Goal: Task Accomplishment & Management: Use online tool/utility

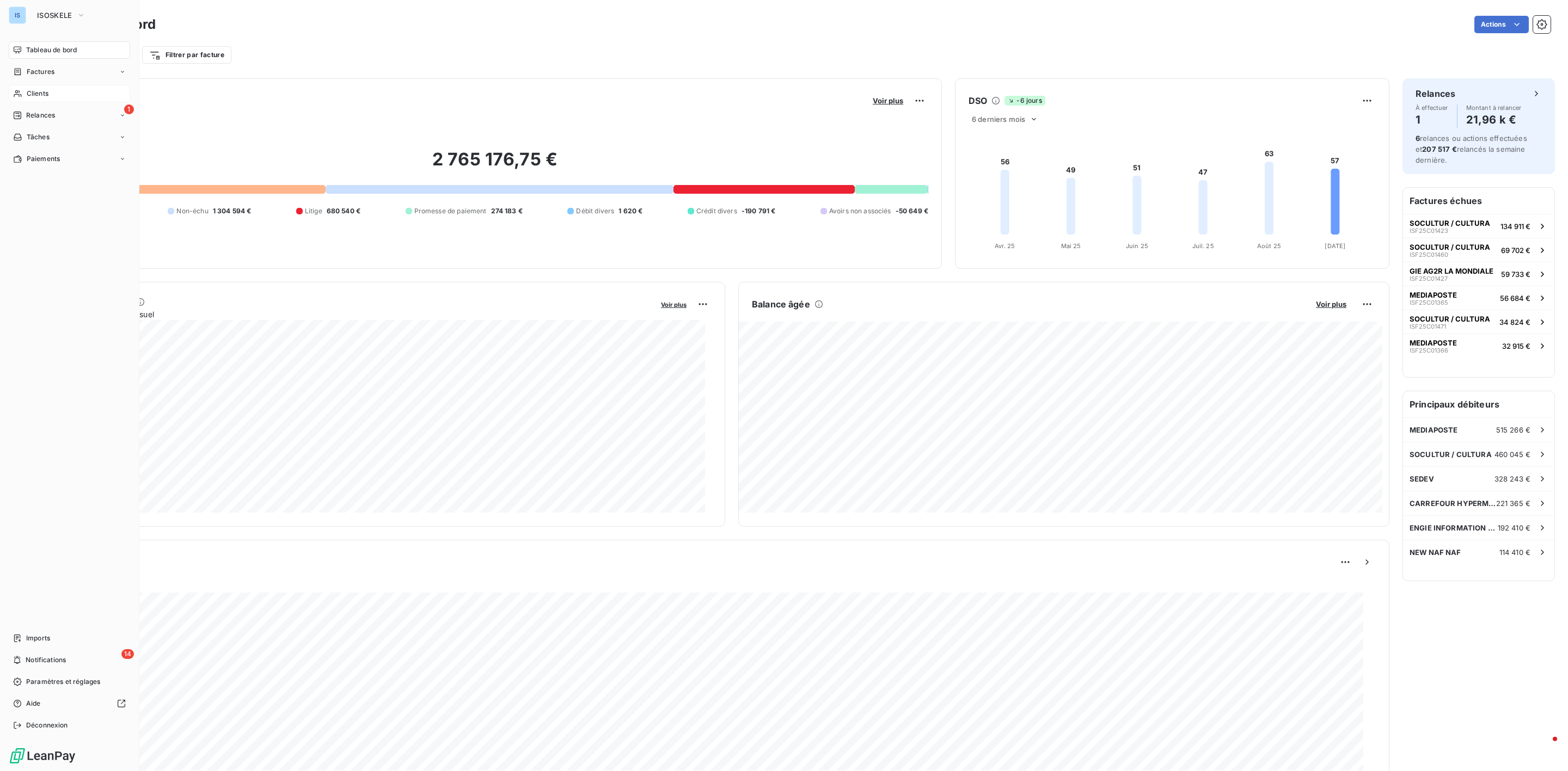
click at [51, 99] on div "Clients" at bounding box center [69, 94] width 121 height 17
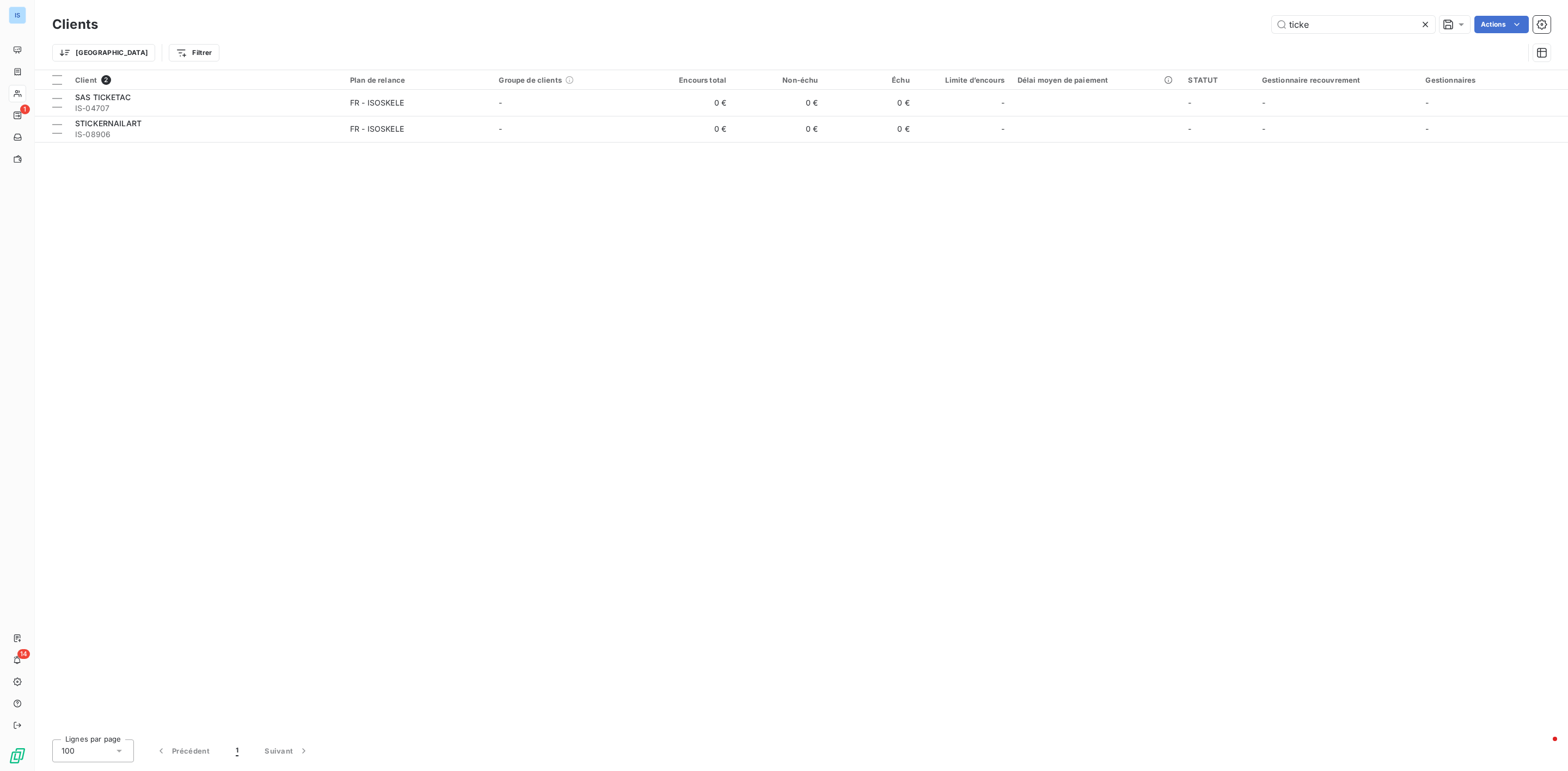
drag, startPoint x: 1334, startPoint y: 31, endPoint x: 1239, endPoint y: 14, distance: 96.5
click at [1239, 14] on div "Clients ticke Actions" at bounding box center [802, 24] width 1499 height 23
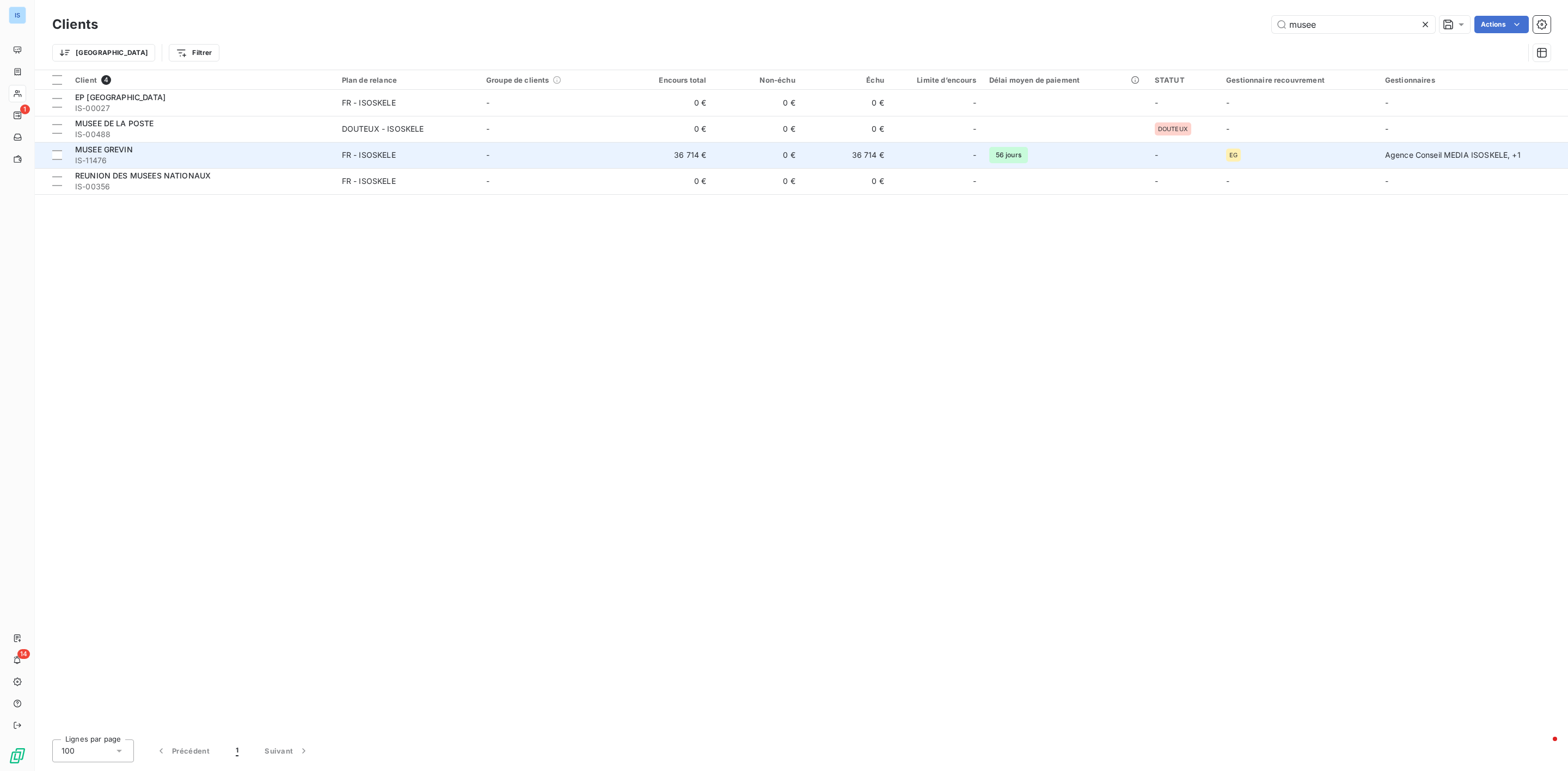
type input "musee"
click at [195, 152] on div "MUSEE GREVIN" at bounding box center [202, 149] width 254 height 11
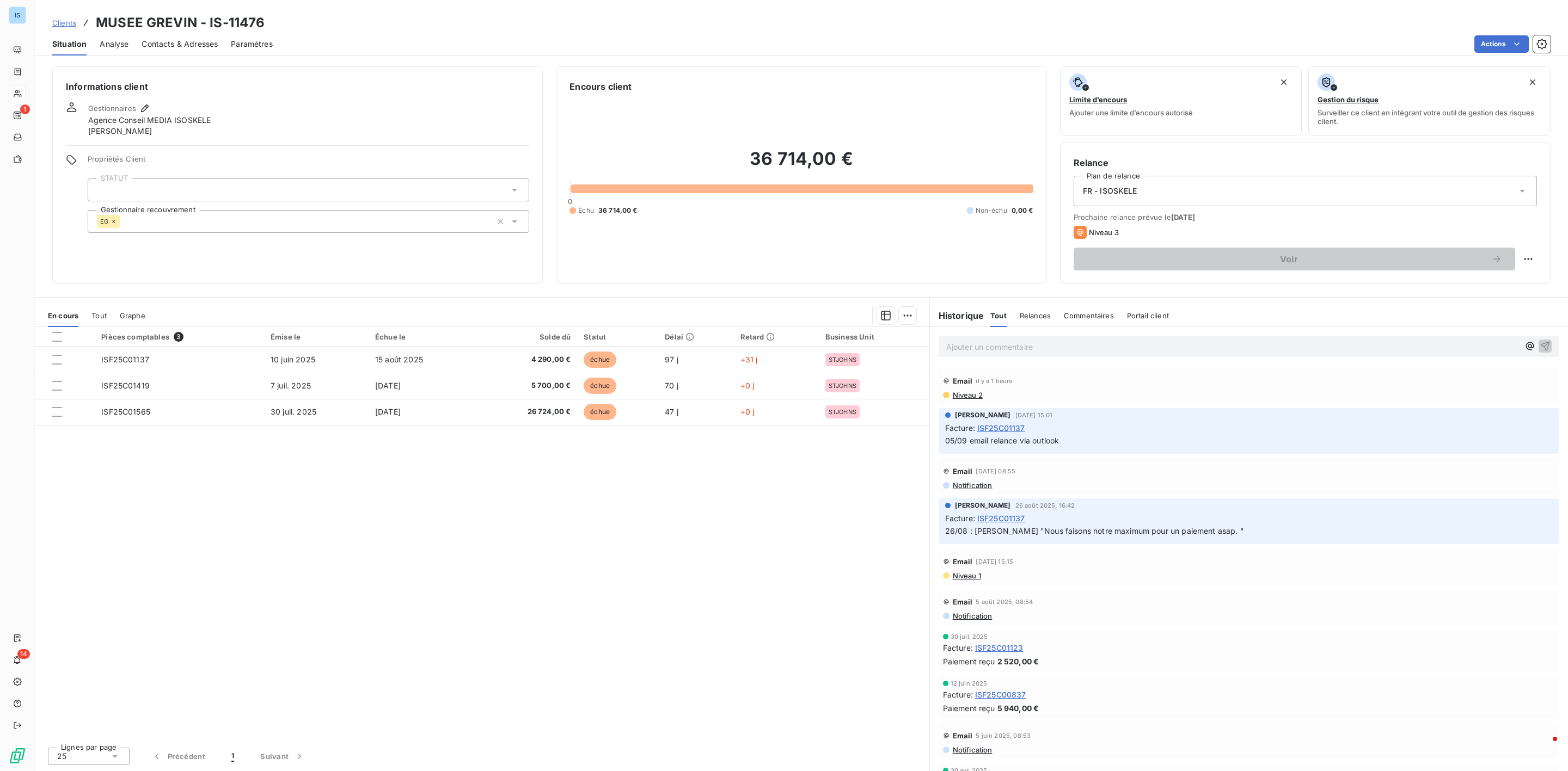
click at [998, 344] on p "Ajouter un commentaire ﻿" at bounding box center [1233, 347] width 573 height 14
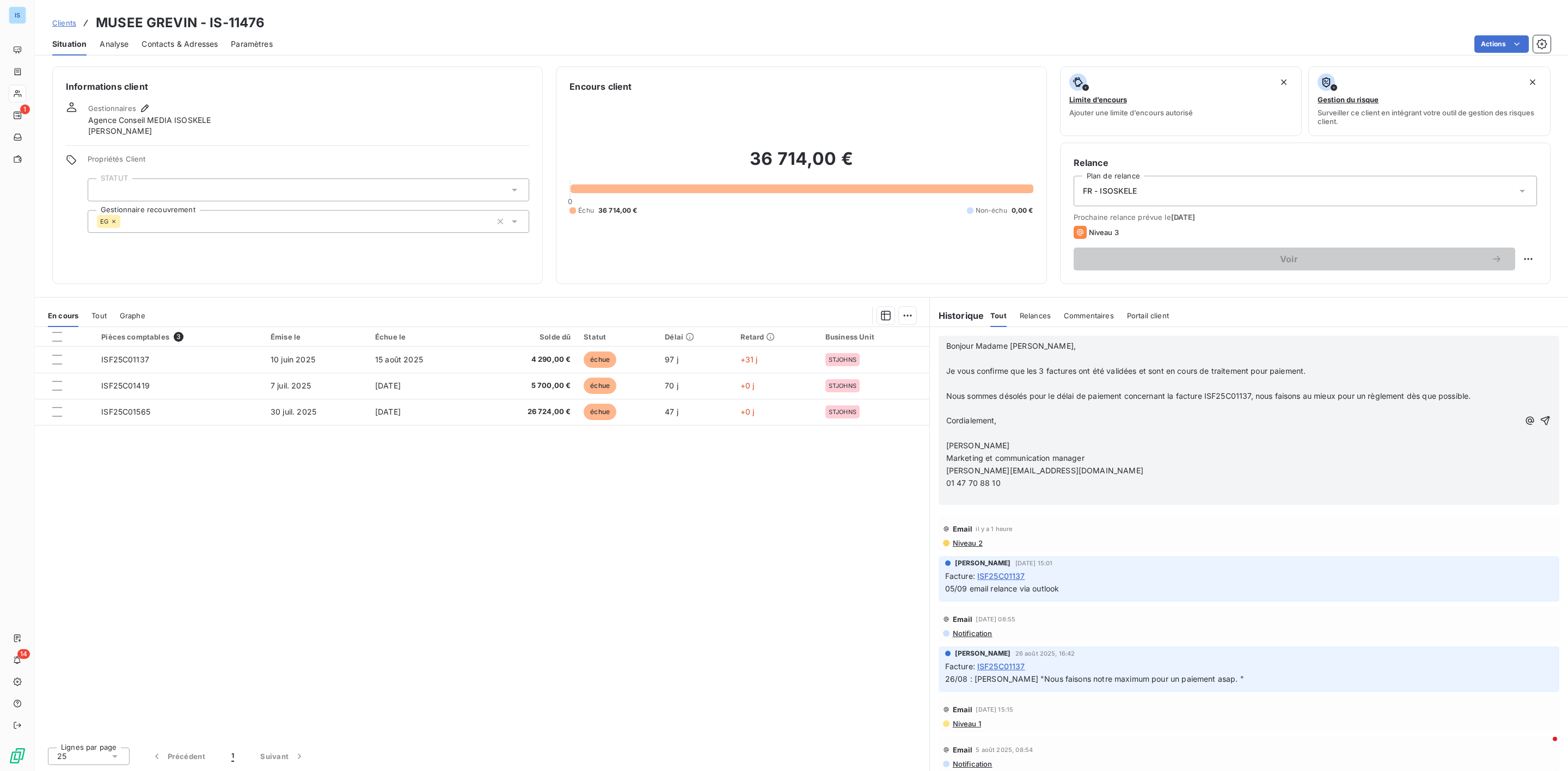
click at [1539, 419] on div "Bonjour Madame [PERSON_NAME], ﻿ Je vous confirme que les 3 factures ont été val…" at bounding box center [1249, 420] width 621 height 169
click at [1540, 419] on icon "button" at bounding box center [1545, 420] width 11 height 11
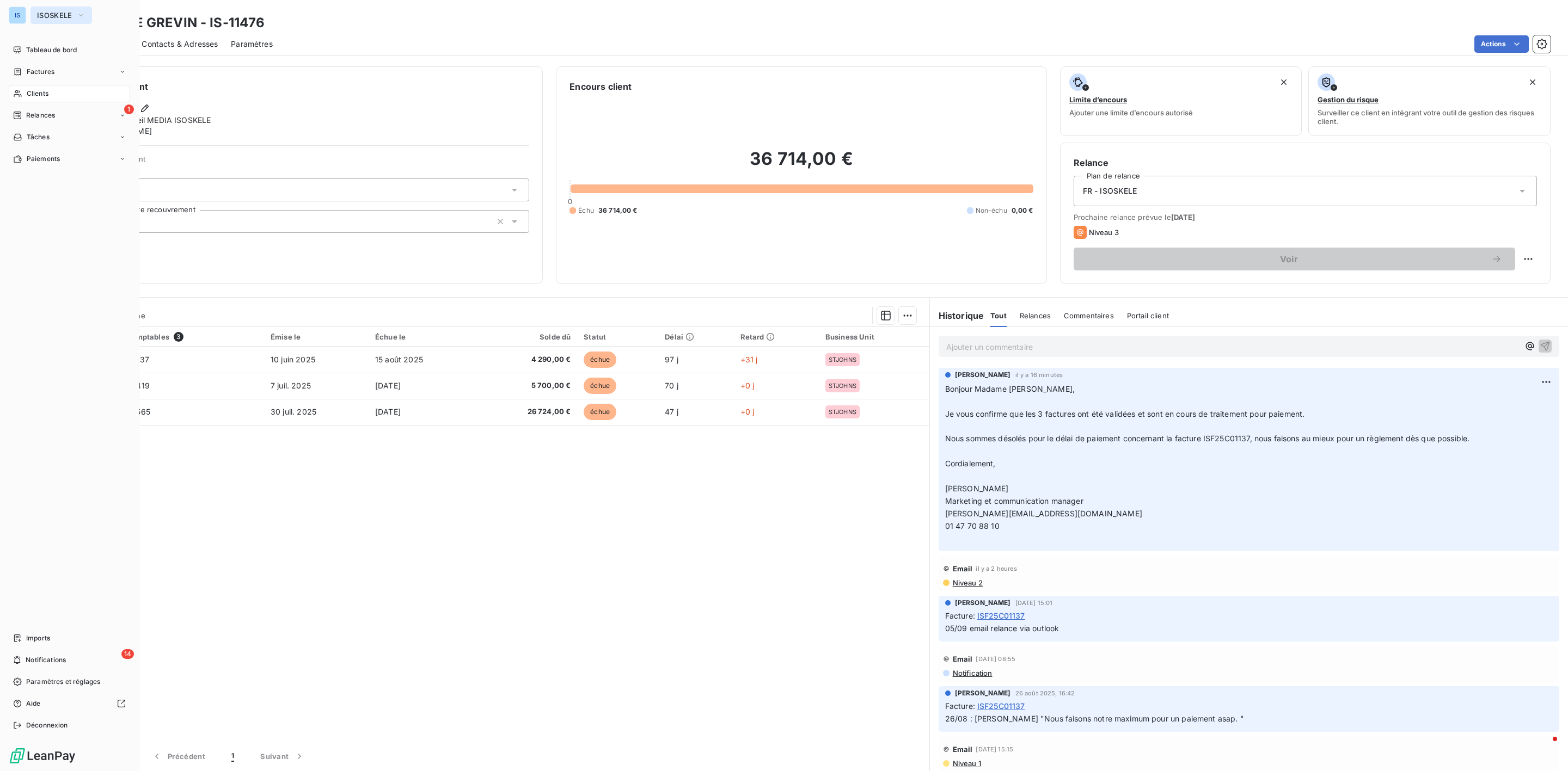
click at [63, 12] on span "ISOSKELE" at bounding box center [54, 15] width 35 height 9
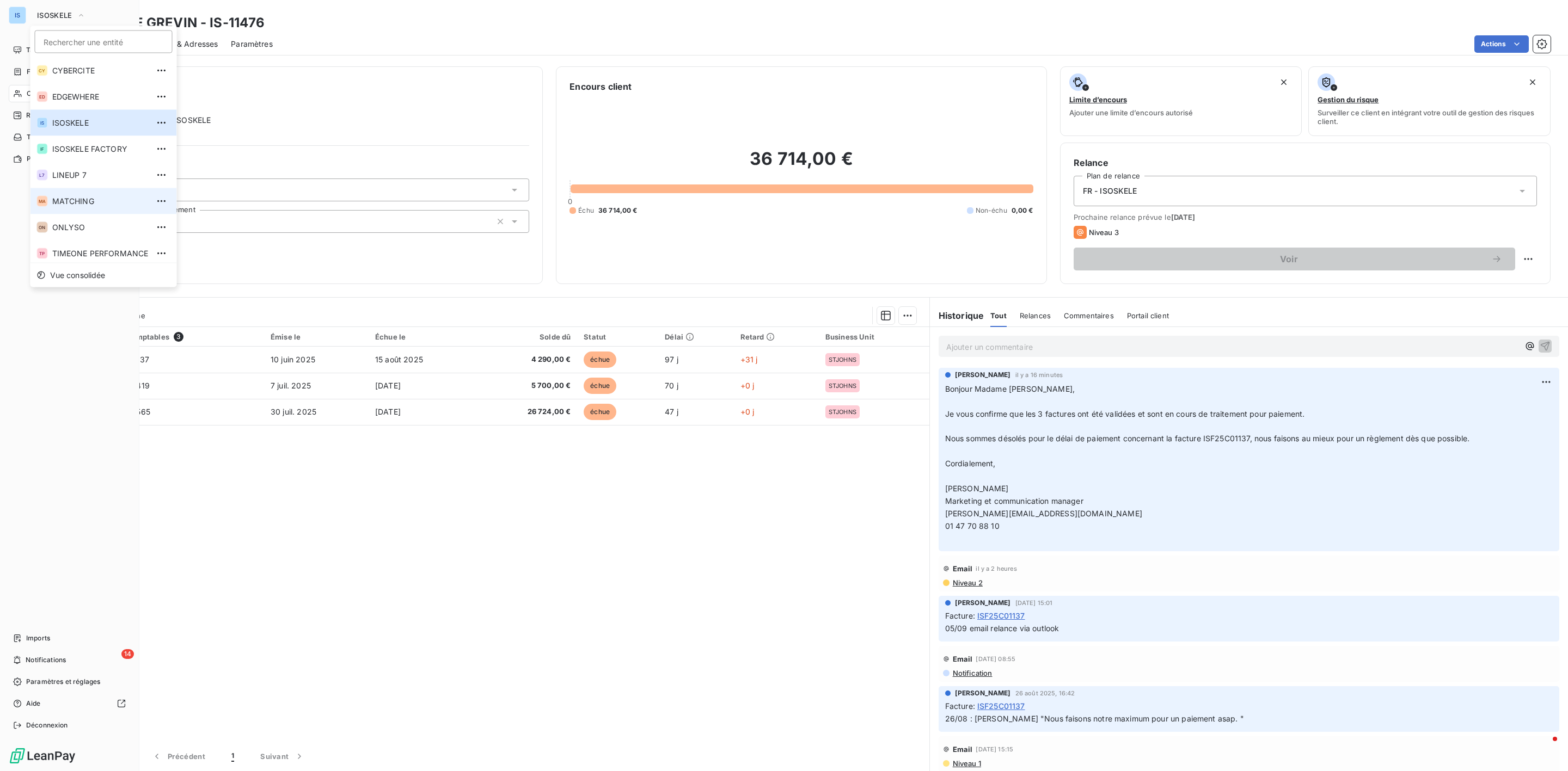
click at [76, 205] on span "MATCHING" at bounding box center [101, 201] width 97 height 11
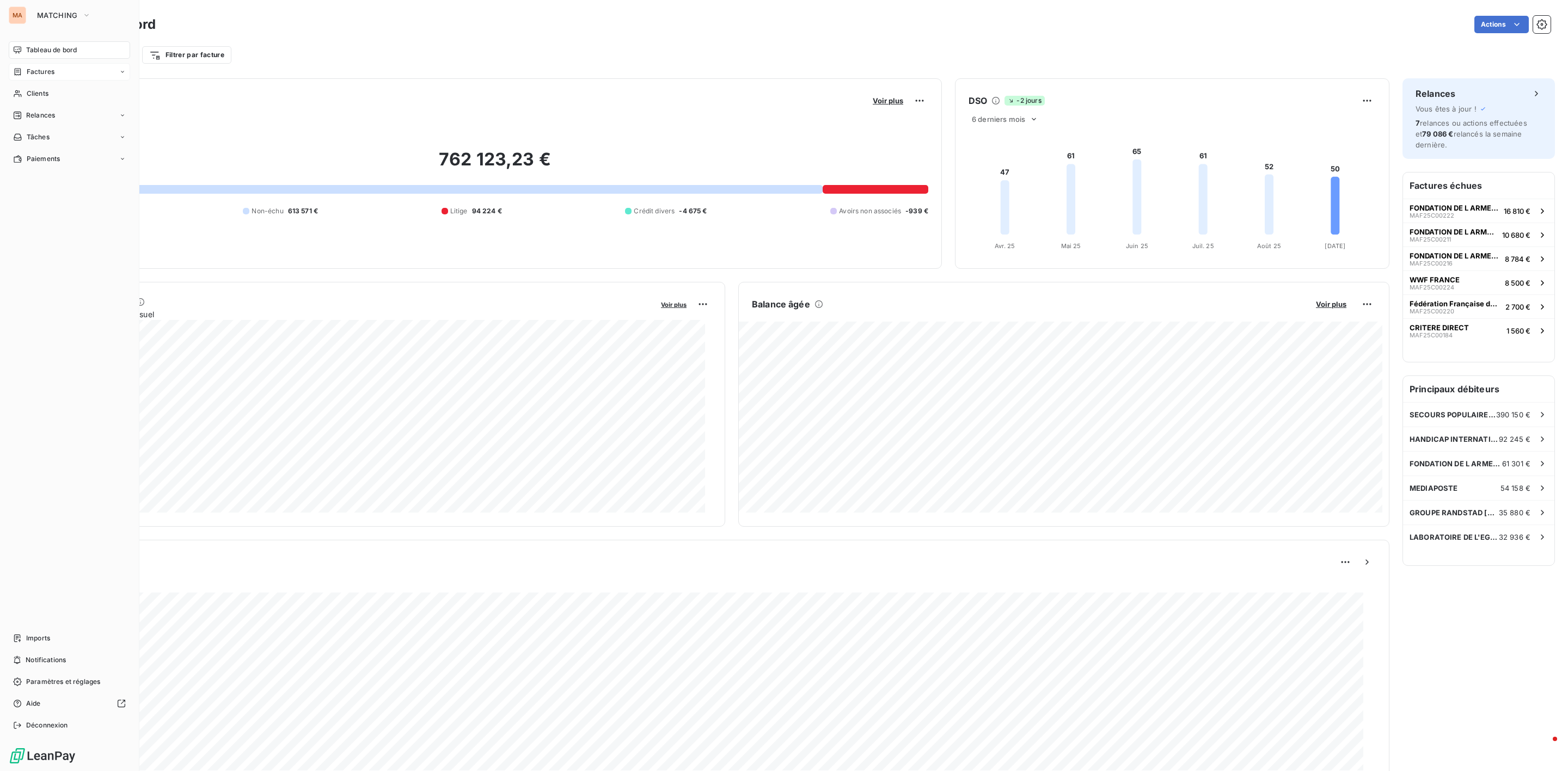
click at [41, 74] on span "Factures" at bounding box center [40, 72] width 28 height 10
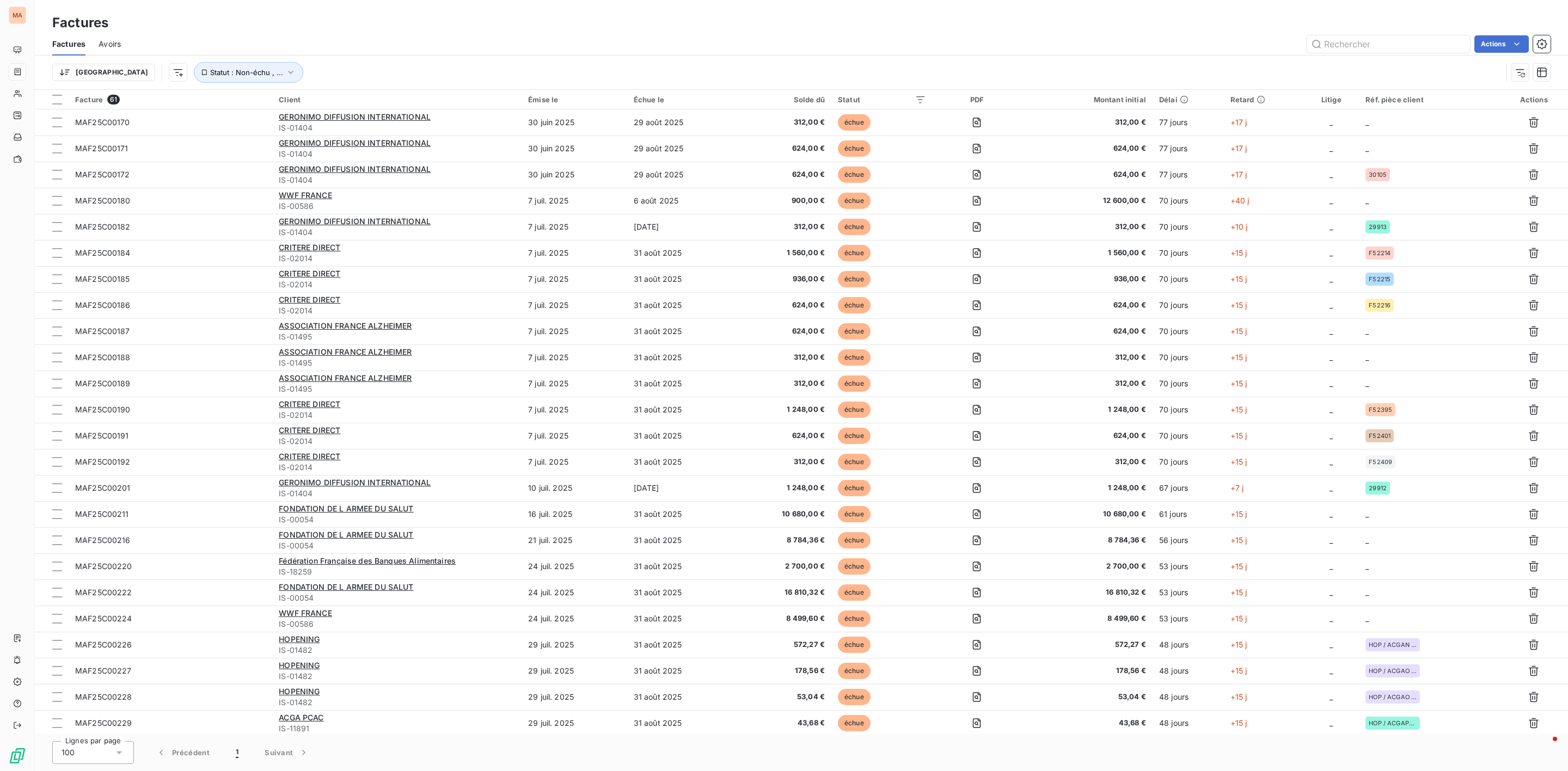
click at [1413, 30] on div "Factures" at bounding box center [801, 22] width 1533 height 19
click at [1403, 40] on input "text" at bounding box center [1388, 44] width 164 height 17
paste input "MAF25C00268 -"
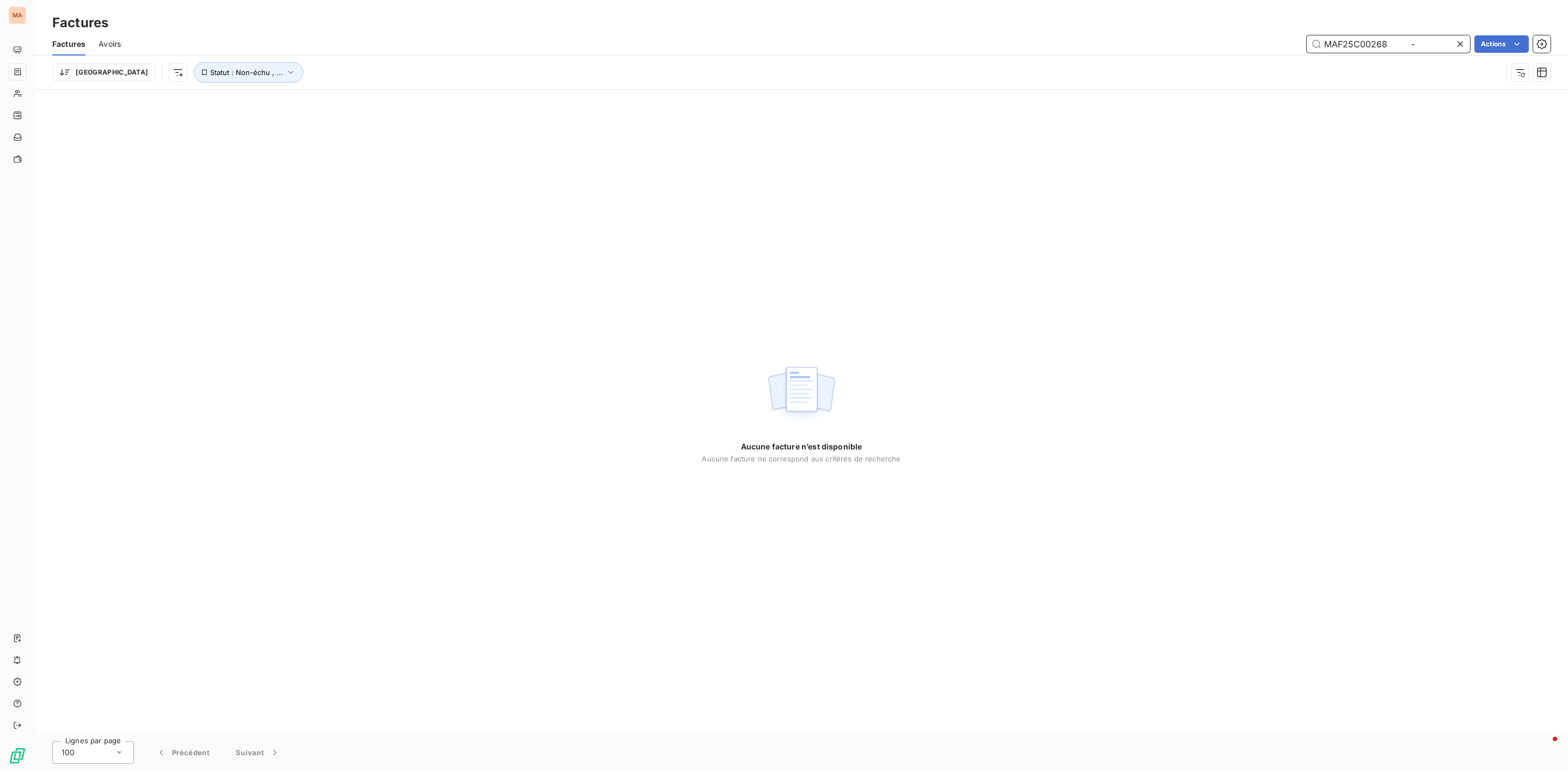
click at [1400, 44] on input "MAF25C00268 -" at bounding box center [1388, 44] width 164 height 17
drag, startPoint x: 1413, startPoint y: 40, endPoint x: 1387, endPoint y: 39, distance: 26.0
click at [1387, 39] on input "MAF25C00268 -" at bounding box center [1388, 44] width 164 height 17
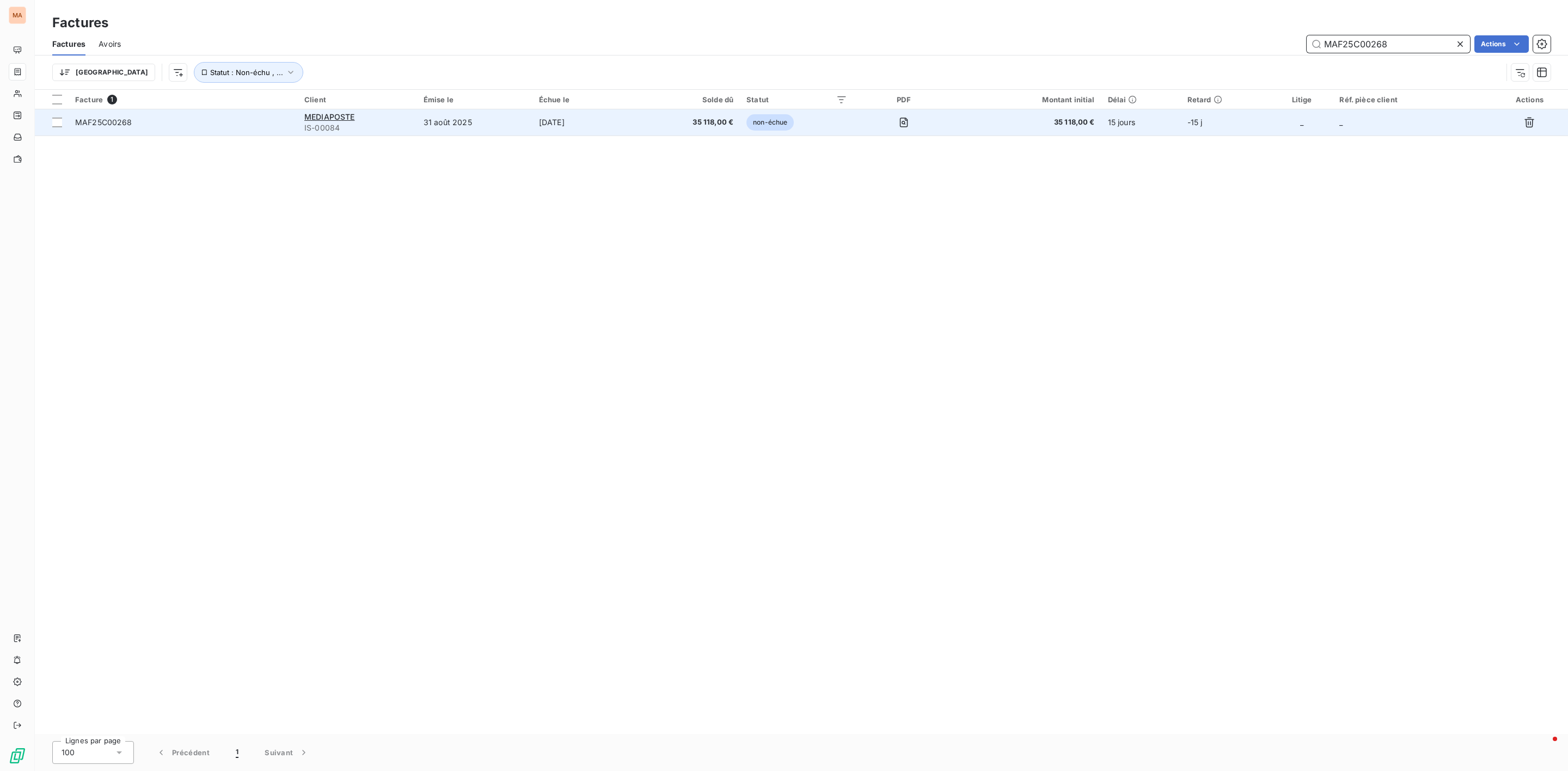
type input "MAF25C00268"
click at [112, 123] on span "MAF25C00268" at bounding box center [103, 122] width 57 height 9
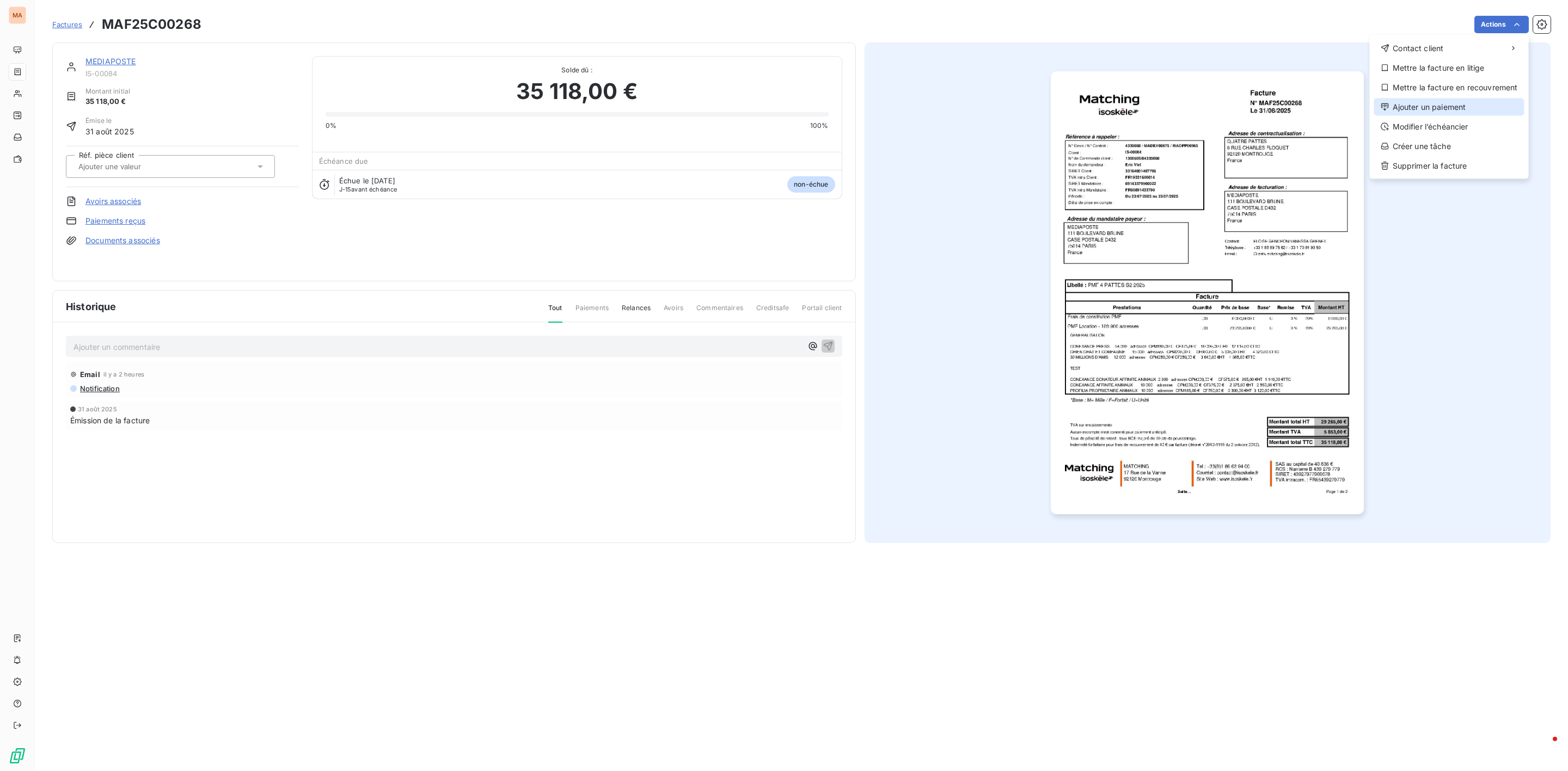
click at [1441, 108] on div "Ajouter un paiement" at bounding box center [1449, 107] width 150 height 17
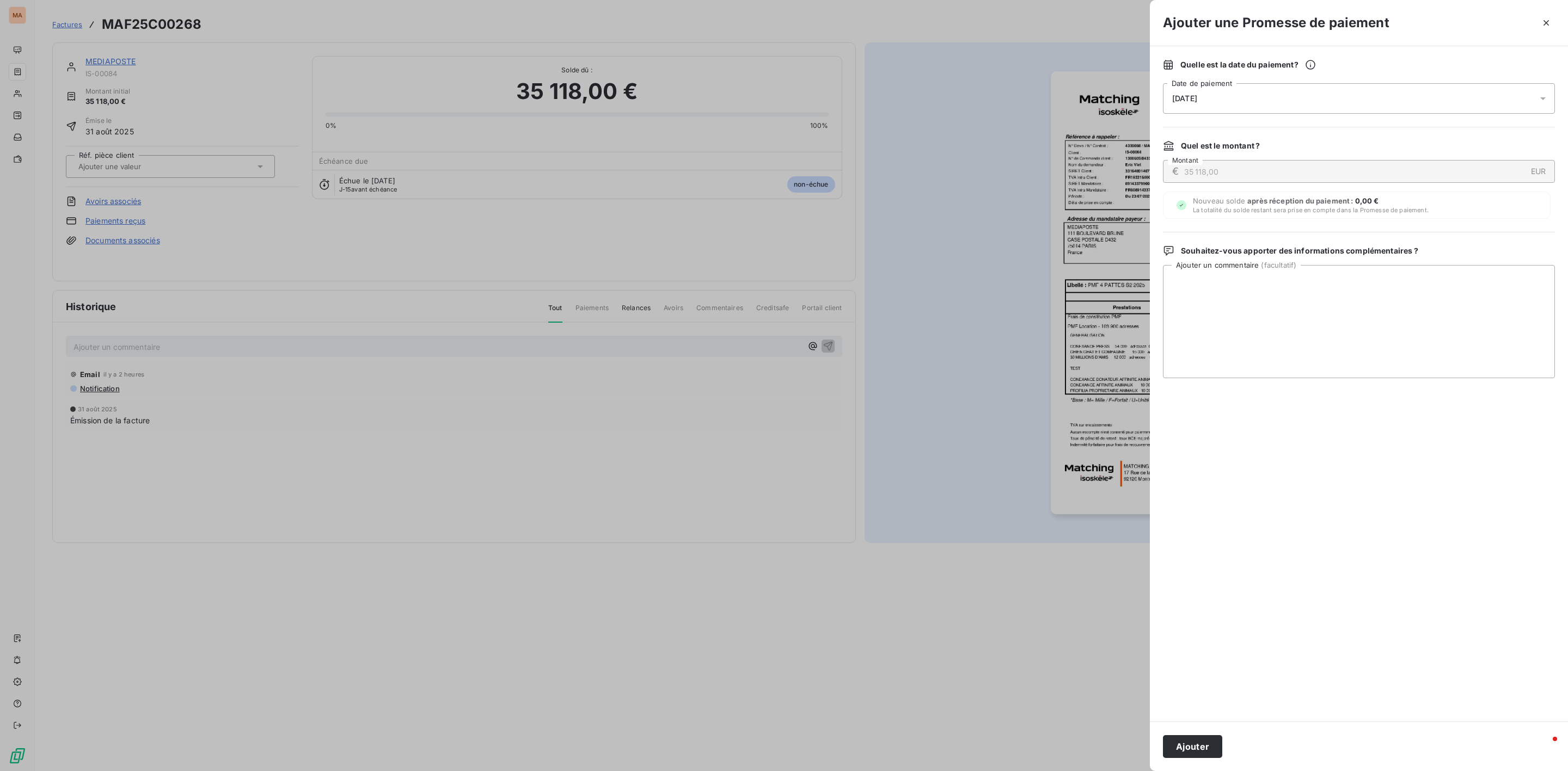
click at [1301, 95] on div "[DATE]" at bounding box center [1359, 99] width 392 height 30
click at [1326, 148] on icon "Go to next month" at bounding box center [1326, 146] width 5 height 9
click at [1308, 192] on button "4" at bounding box center [1303, 190] width 22 height 22
click at [1399, 308] on textarea "Ajouter un commentaire ( facultatif )" at bounding box center [1359, 321] width 392 height 113
type textarea "avis de paiement pour le 30/09"
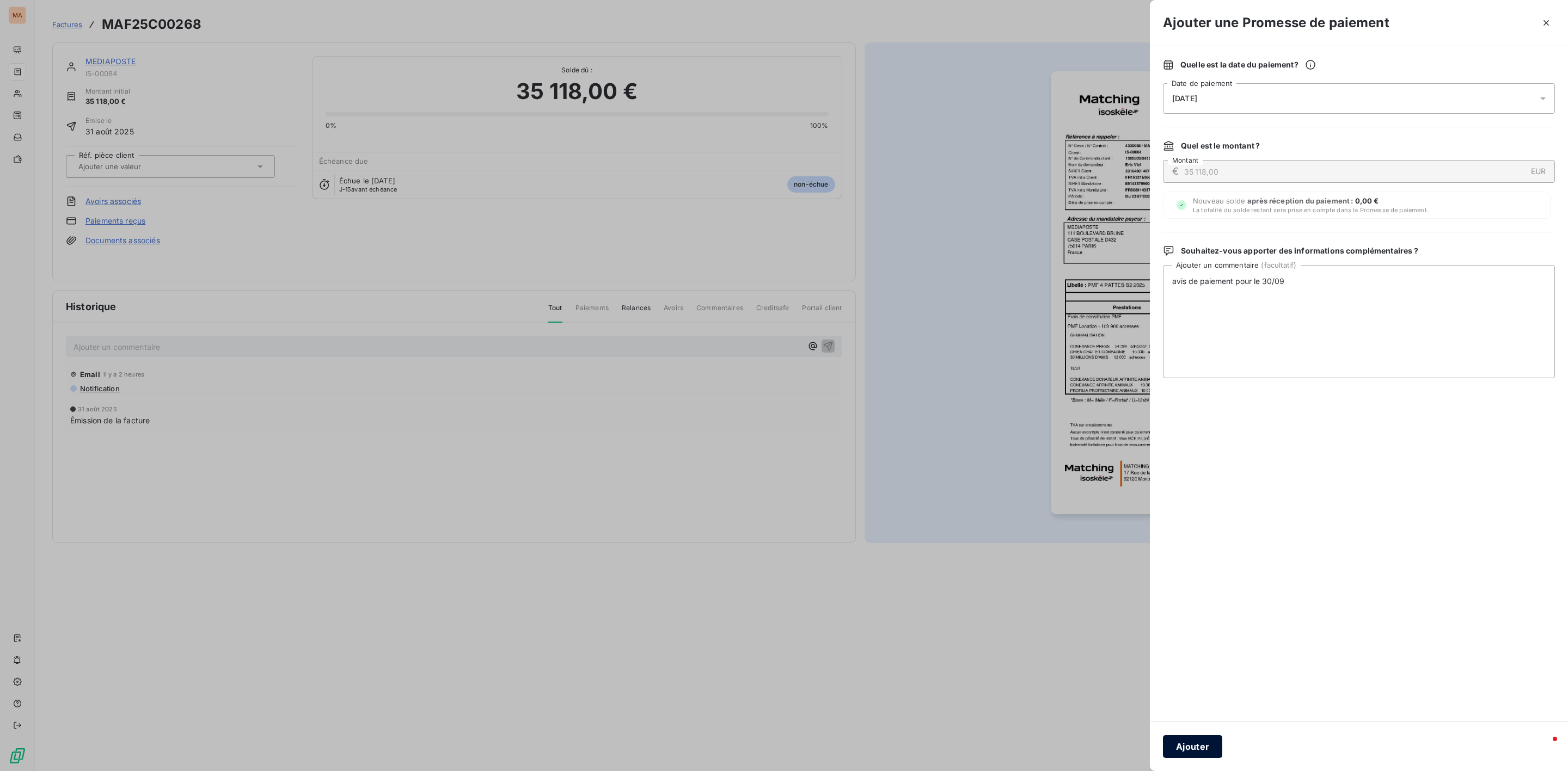
click at [1210, 748] on button "Ajouter" at bounding box center [1192, 747] width 59 height 23
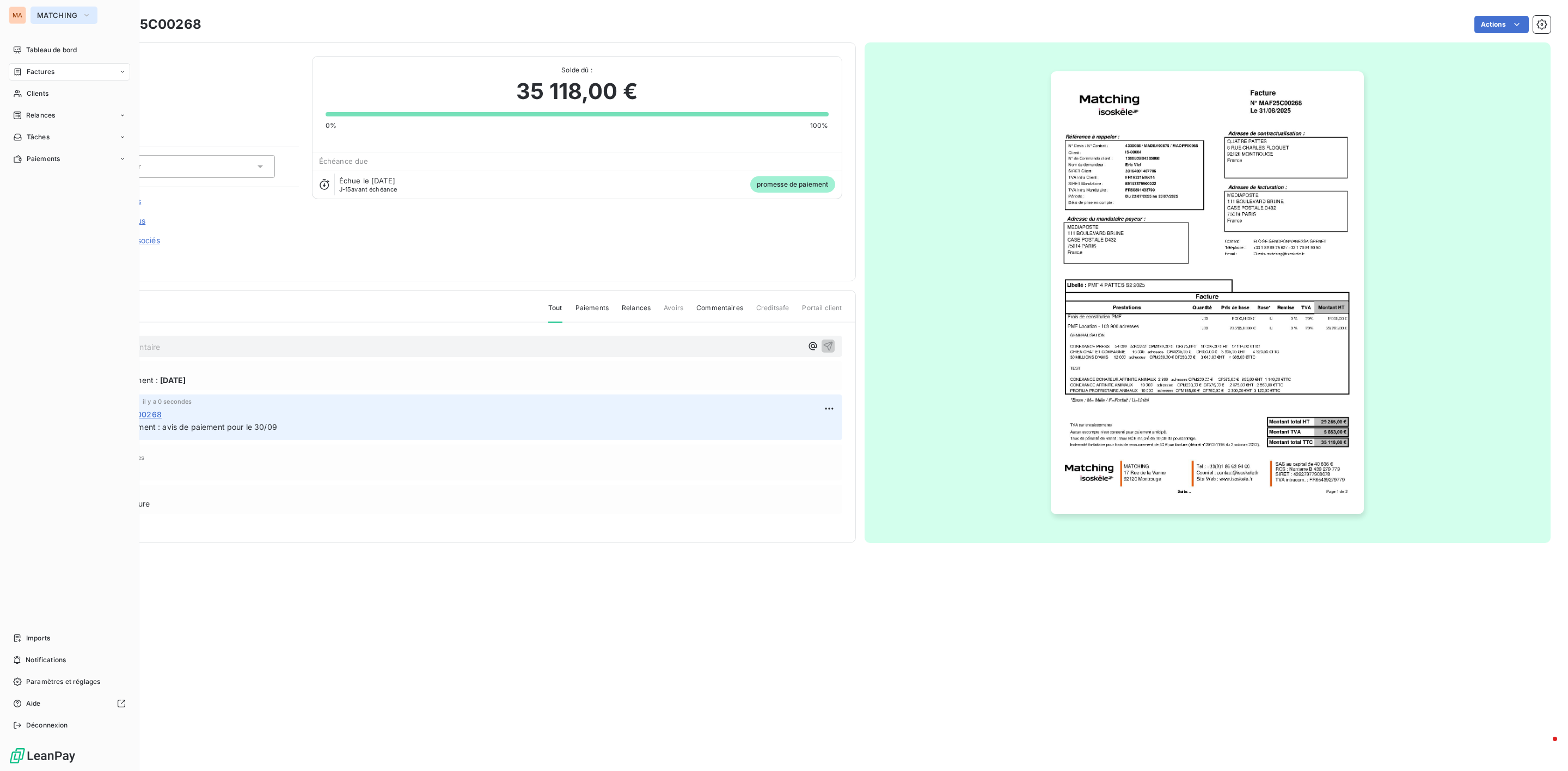
click at [88, 17] on icon "button" at bounding box center [87, 15] width 9 height 11
click at [88, 125] on span "ISOSKELE" at bounding box center [101, 122] width 97 height 11
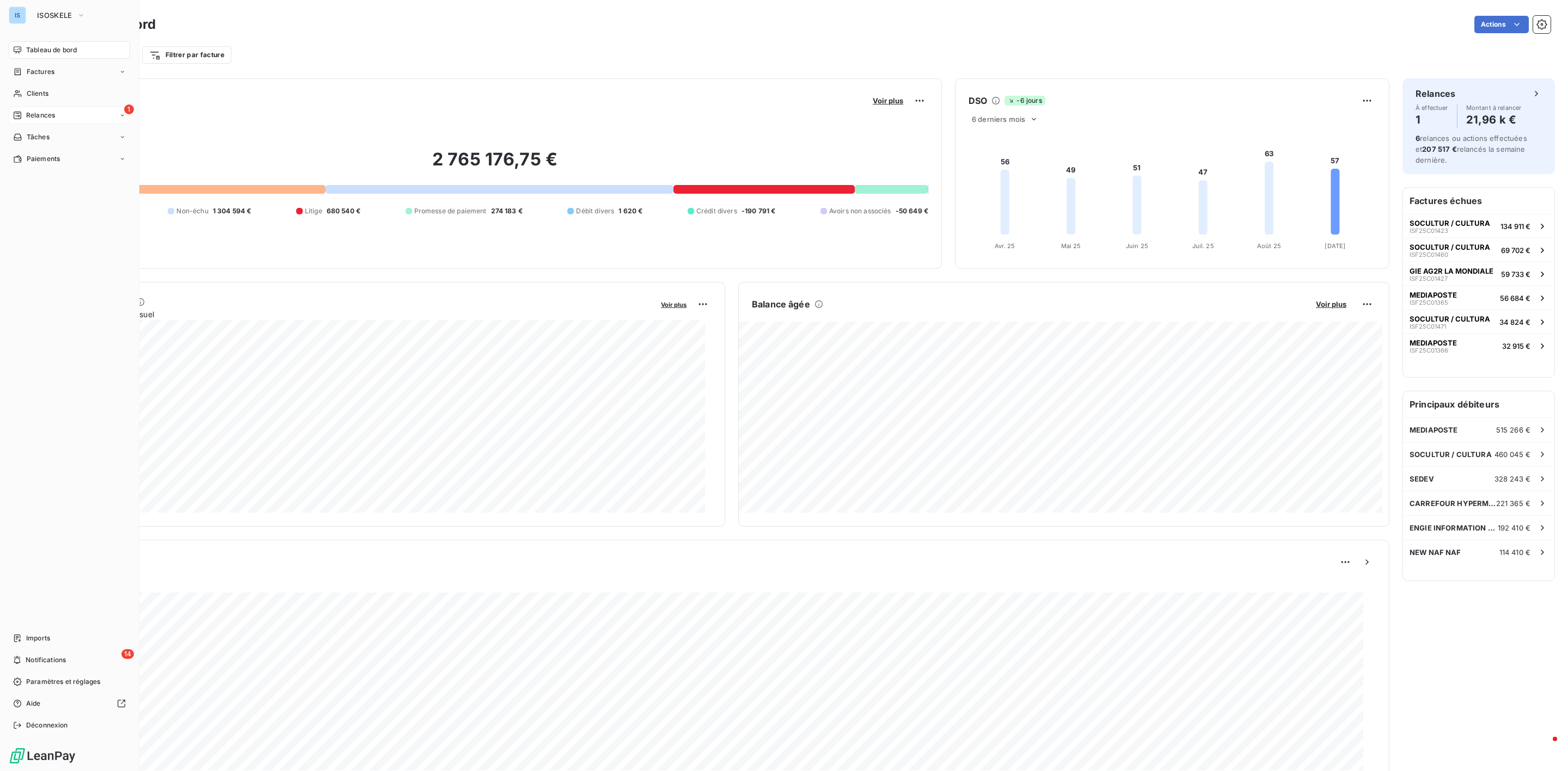
click at [36, 115] on span "Relances" at bounding box center [40, 115] width 29 height 10
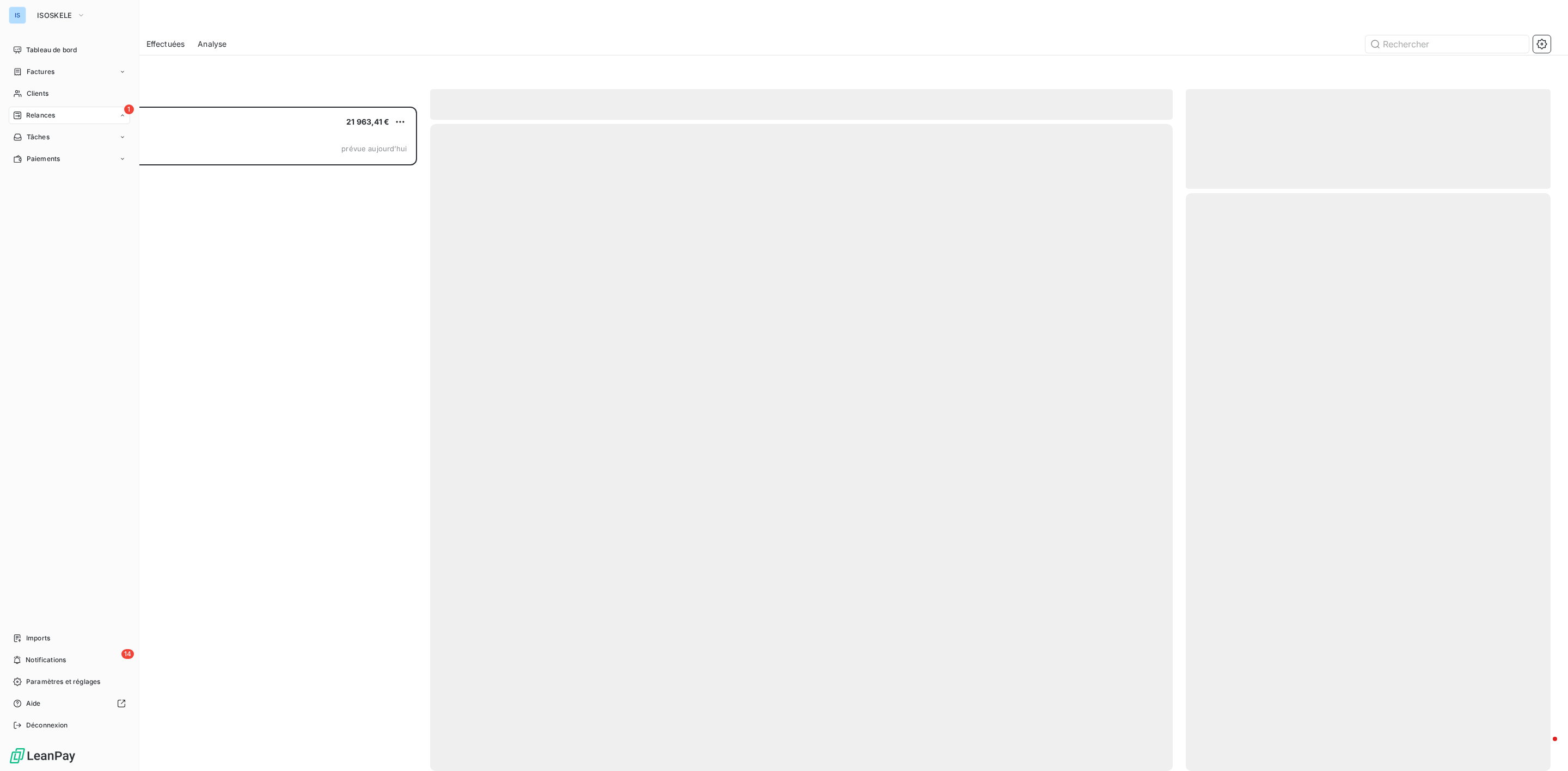
scroll to position [653, 352]
